Goal: Find specific page/section: Find specific page/section

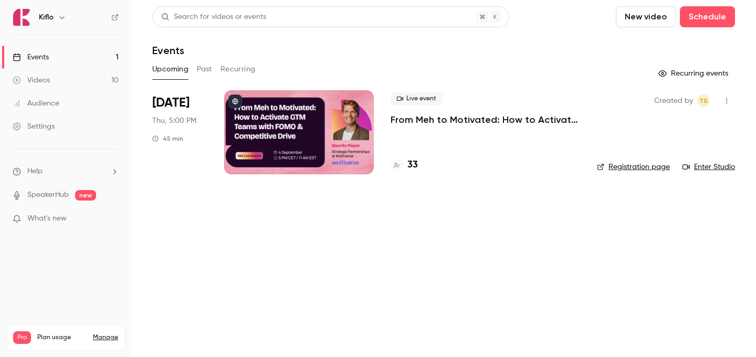
click at [408, 166] on h4 "33" at bounding box center [412, 165] width 10 height 14
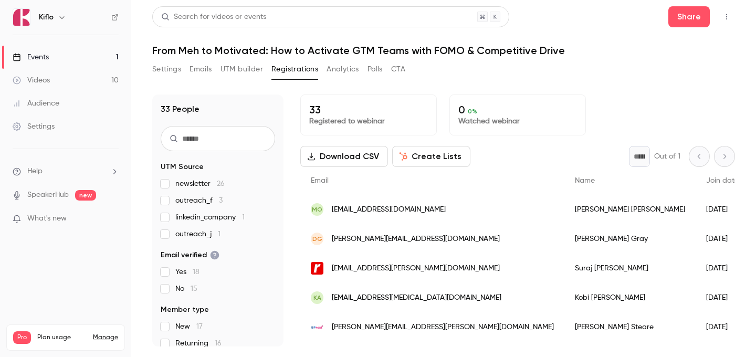
click at [104, 58] on link "Events 1" at bounding box center [65, 57] width 131 height 23
